Goal: Transaction & Acquisition: Purchase product/service

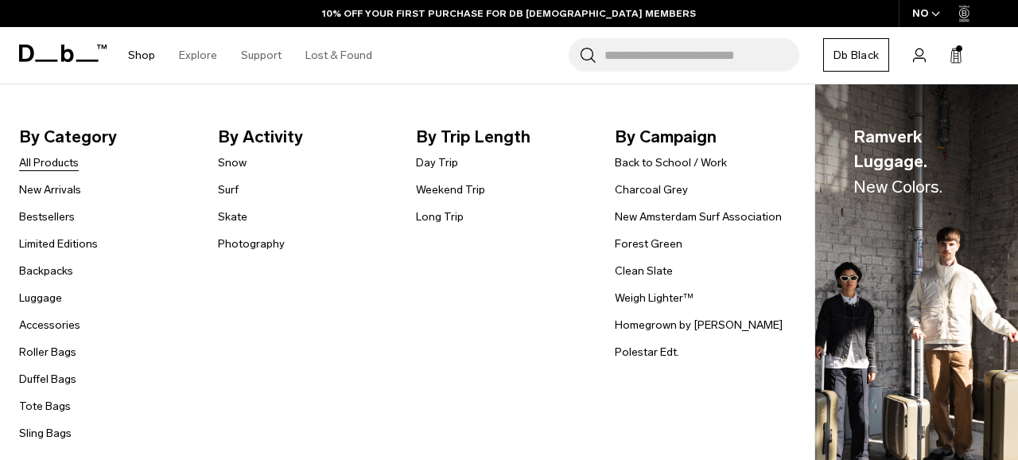
click at [68, 162] on link "All Products" at bounding box center [49, 162] width 60 height 17
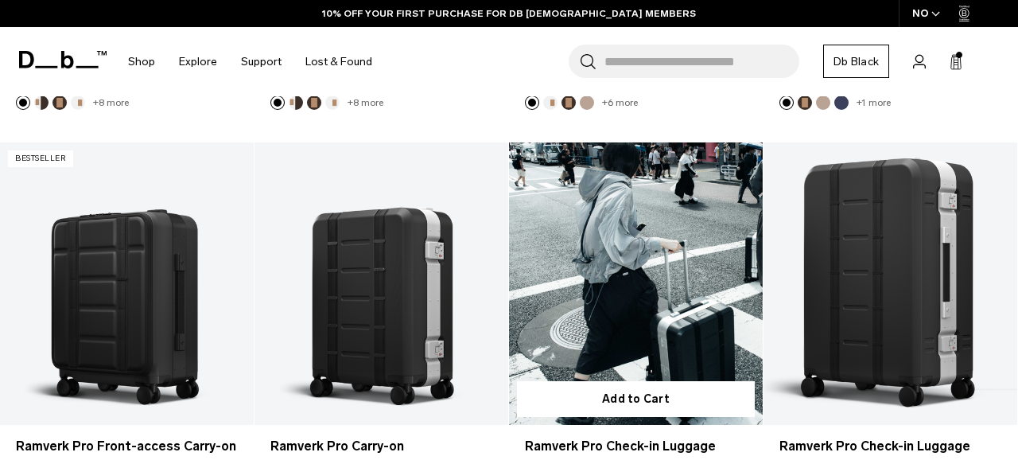
scroll to position [653, 0]
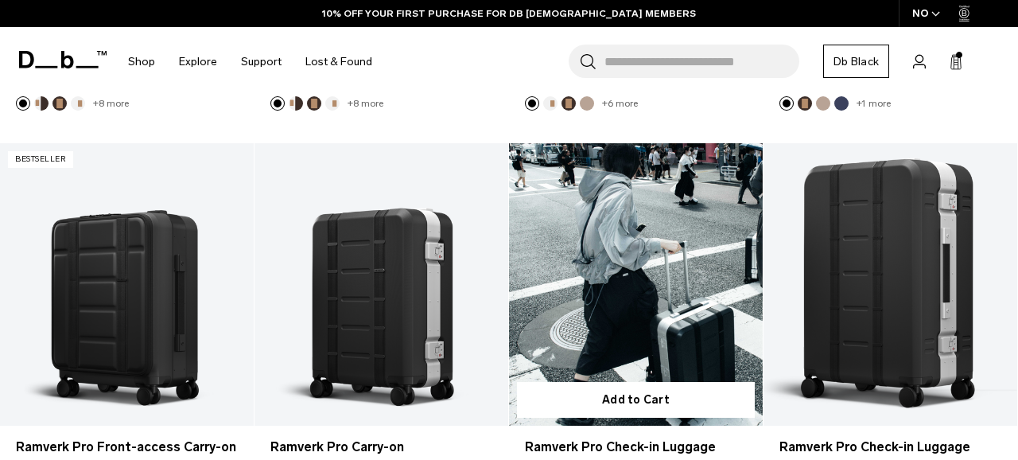
click at [639, 298] on link "Ramverk Pro Check-in Luggage Medium" at bounding box center [636, 284] width 254 height 282
